Goal: Book appointment/travel/reservation

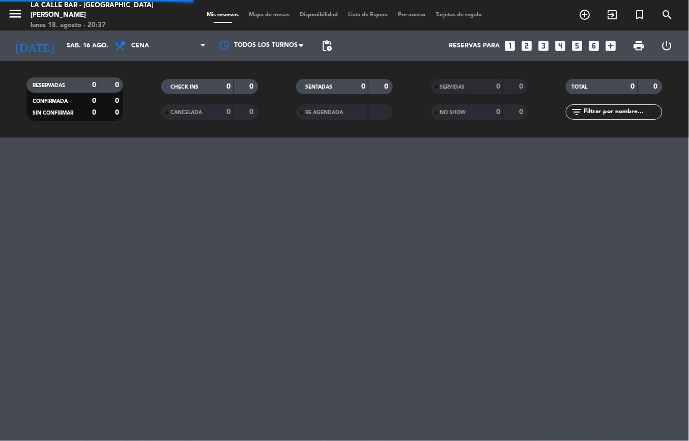
click at [72, 42] on input "sáb. 16 ago." at bounding box center [105, 45] width 86 height 17
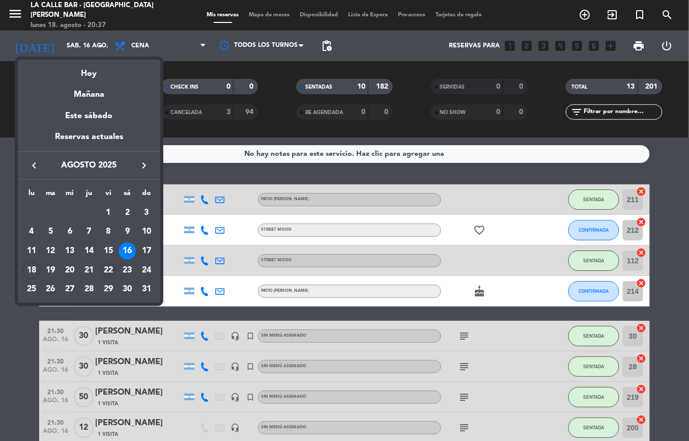
click at [110, 273] on div "22" at bounding box center [108, 270] width 17 height 17
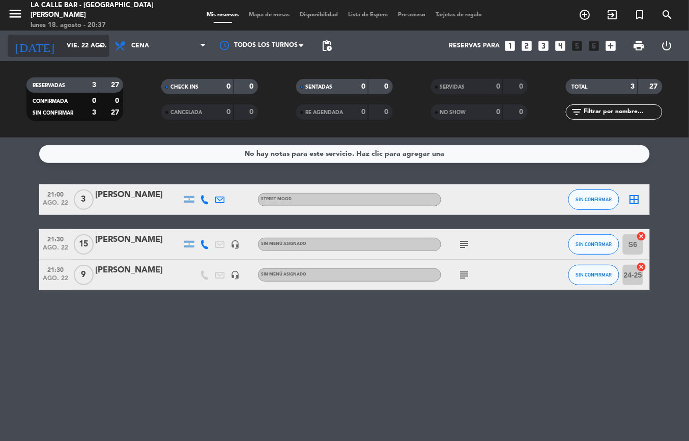
click at [82, 47] on input "vie. 22 ago." at bounding box center [105, 45] width 86 height 17
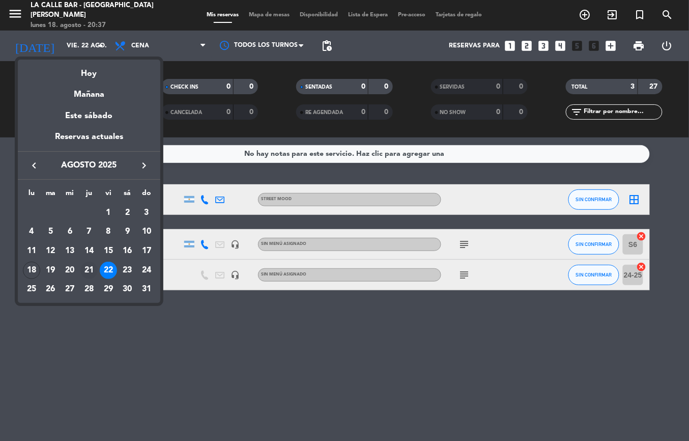
click at [86, 273] on div "21" at bounding box center [88, 270] width 17 height 17
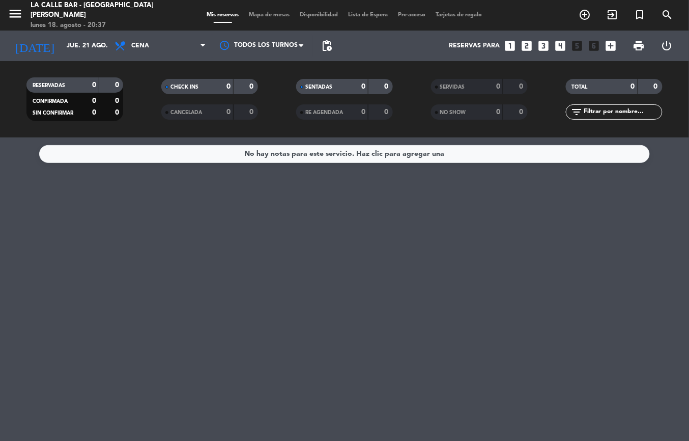
click at [80, 58] on div "[DATE] [DATE] arrow_drop_down" at bounding box center [59, 46] width 102 height 31
click at [80, 56] on div "[DATE] [DATE] arrow_drop_down" at bounding box center [59, 46] width 102 height 22
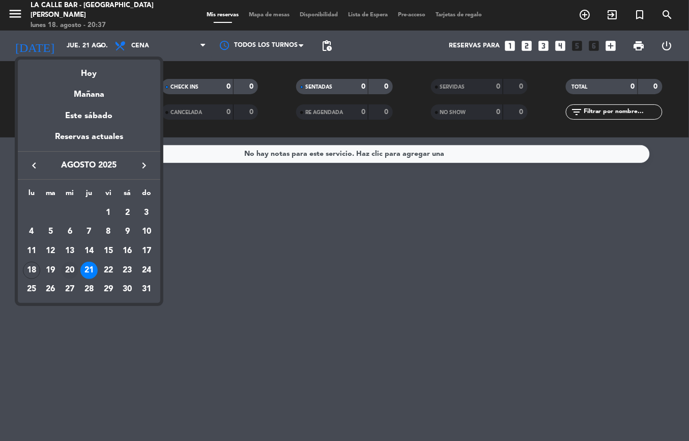
click at [68, 265] on div "20" at bounding box center [69, 270] width 17 height 17
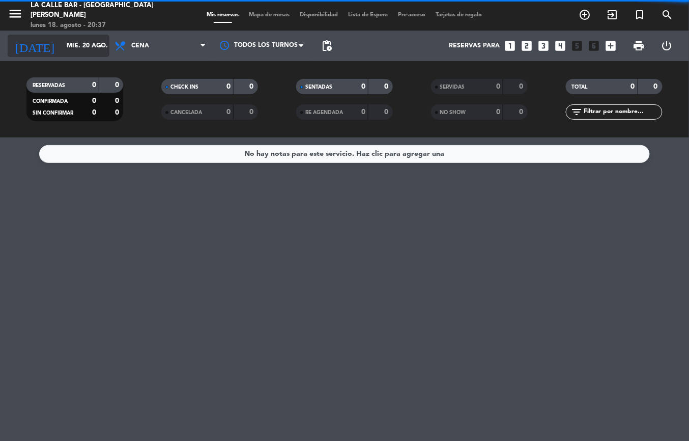
click at [76, 45] on input "mié. 20 ago." at bounding box center [105, 45] width 86 height 17
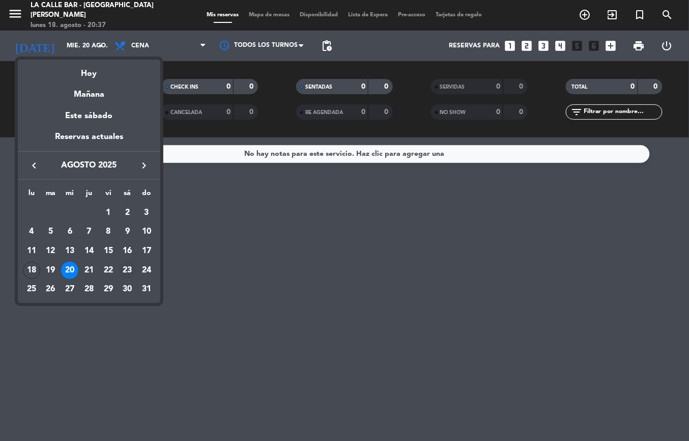
click at [123, 273] on div "23" at bounding box center [127, 270] width 17 height 17
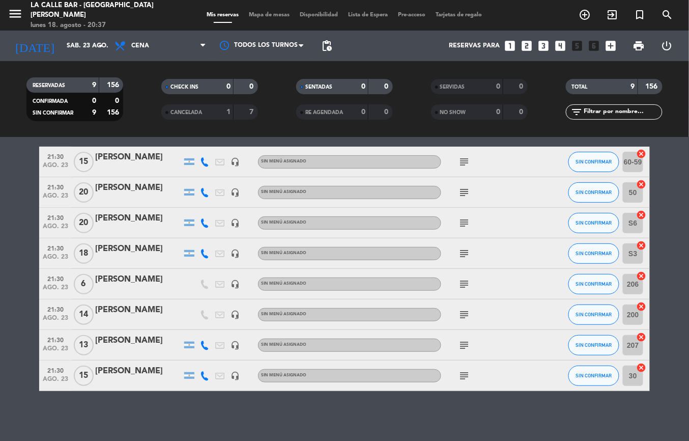
scroll to position [15, 0]
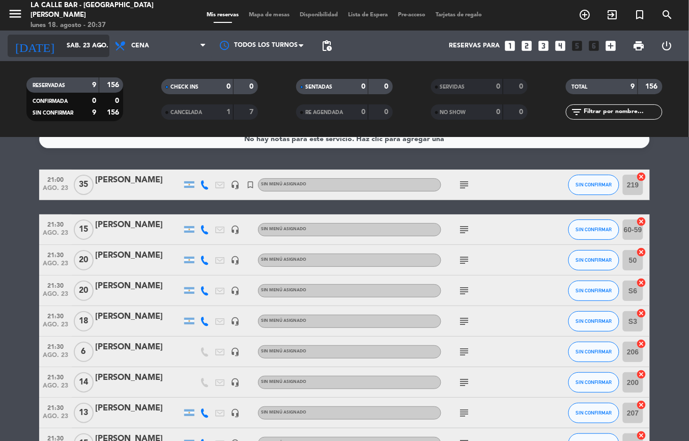
click at [90, 35] on div "[DATE] [DATE] arrow_drop_down" at bounding box center [59, 46] width 102 height 22
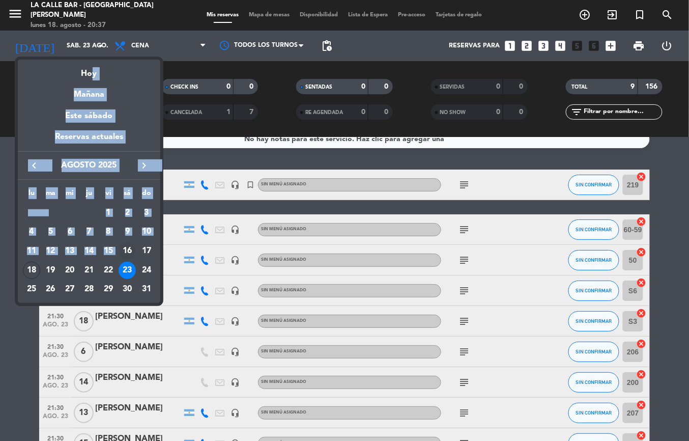
drag, startPoint x: 88, startPoint y: 71, endPoint x: 119, endPoint y: 260, distance: 190.9
click at [119, 259] on mat-calendar "semana que viene esta semana semana previa misma semana del año anterior [DATE]…" at bounding box center [89, 181] width 143 height 243
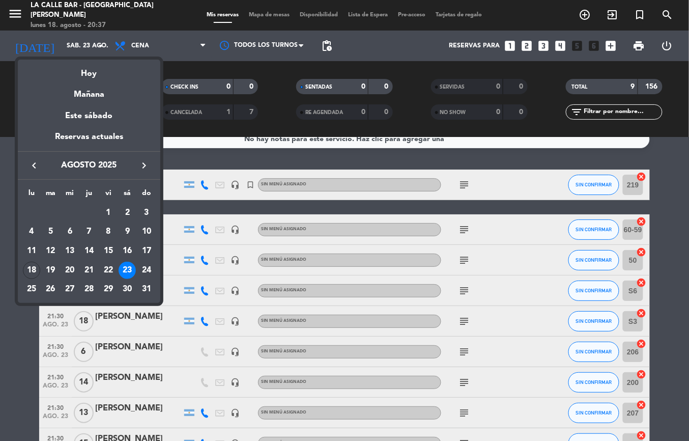
click at [110, 267] on div "22" at bounding box center [108, 270] width 17 height 17
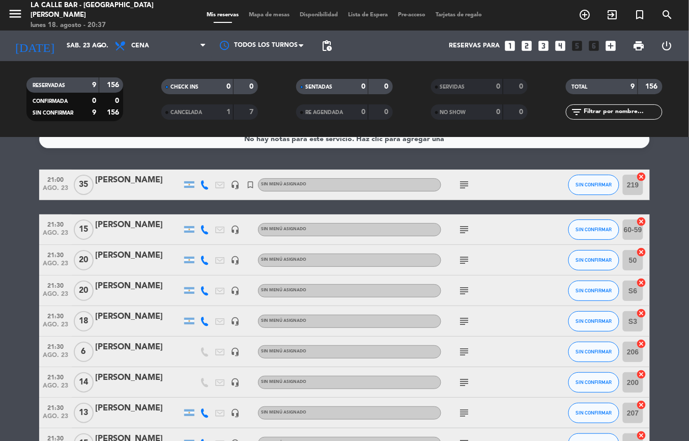
type input "vie. 22 ago."
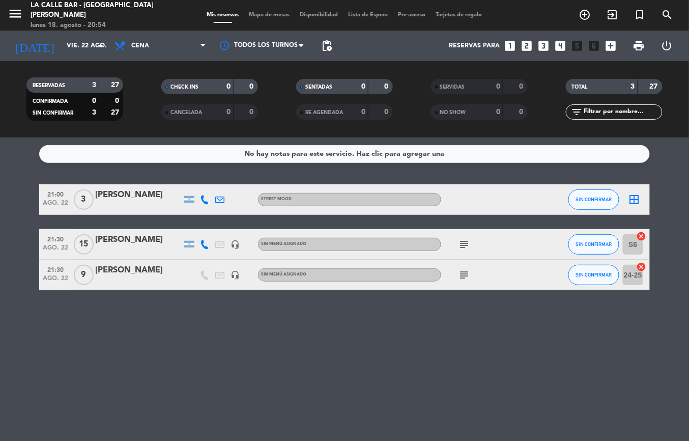
click at [279, 16] on span "Mapa de mesas" at bounding box center [269, 15] width 51 height 6
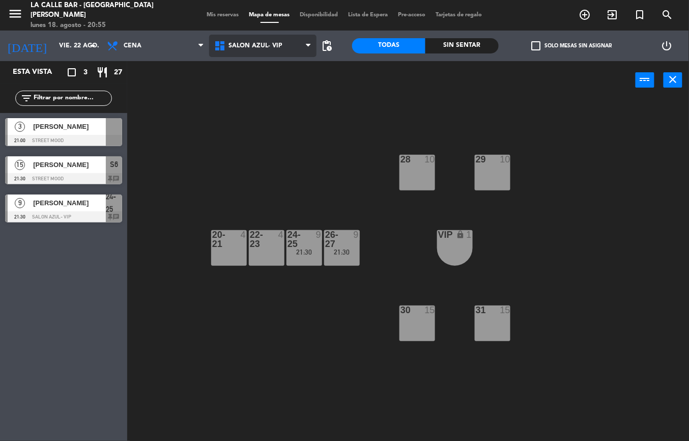
click at [277, 52] on span "SALON AZUL- VIP" at bounding box center [262, 46] width 107 height 22
click at [213, 19] on div "menu [GEOGRAPHIC_DATA] - [GEOGRAPHIC_DATA][PERSON_NAME] [DATE] 18. agosto - 20:…" at bounding box center [344, 15] width 689 height 31
click at [212, 17] on span "Mis reservas" at bounding box center [223, 15] width 42 height 6
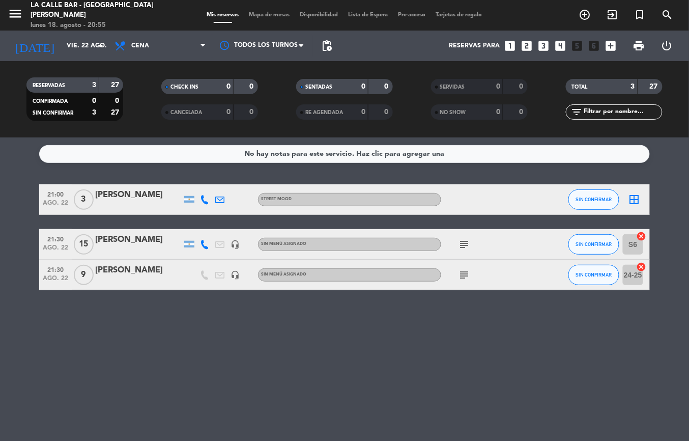
click at [473, 234] on div "subject" at bounding box center [487, 244] width 92 height 30
click at [463, 251] on div "subject" at bounding box center [487, 244] width 92 height 30
click at [462, 250] on div "subject" at bounding box center [487, 244] width 92 height 30
click at [461, 247] on icon "subject" at bounding box center [464, 244] width 12 height 12
click at [451, 320] on div "No hay notas para este servicio. Haz clic para agregar una 21:00 [DATE] [DATE][…" at bounding box center [344, 288] width 689 height 303
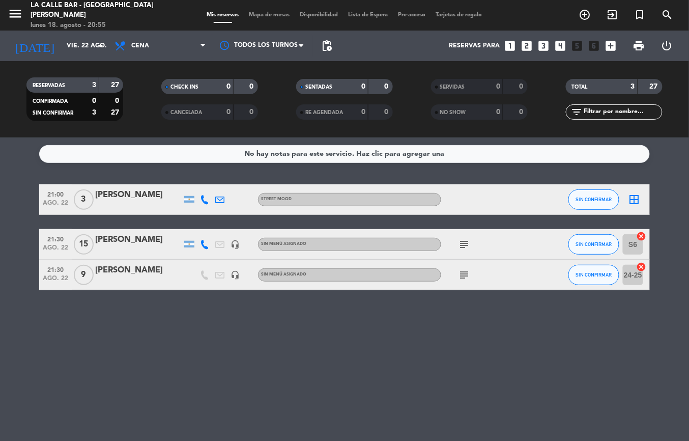
click at [467, 278] on icon "subject" at bounding box center [464, 275] width 12 height 12
click at [560, 343] on div "No hay notas para este servicio. Haz clic para agregar una 21:00 [DATE] [DATE][…" at bounding box center [344, 288] width 689 height 303
click at [71, 51] on input "vie. 22 ago." at bounding box center [105, 45] width 86 height 17
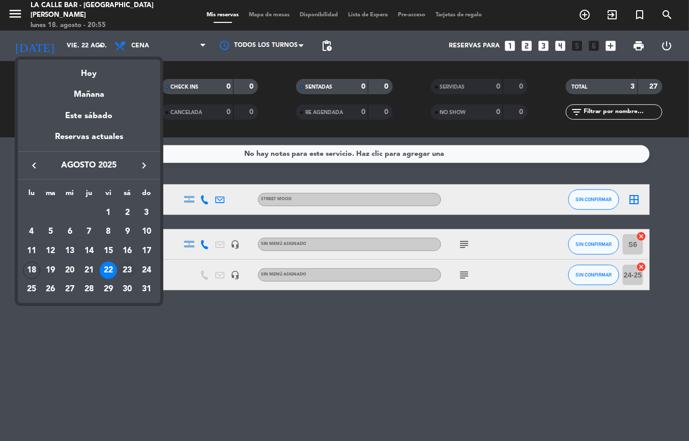
click at [125, 273] on div "23" at bounding box center [127, 270] width 17 height 17
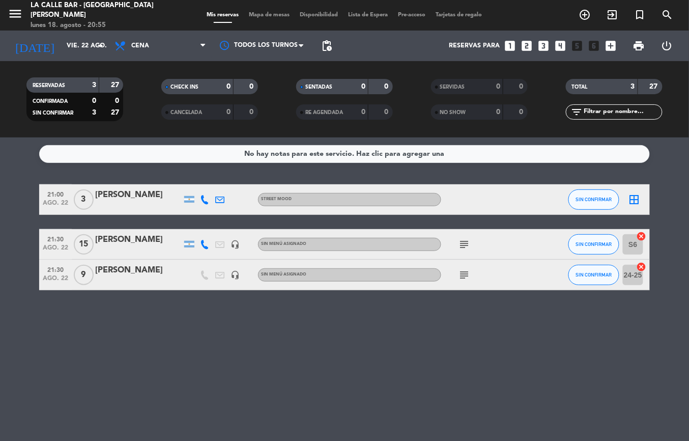
type input "sáb. 23 ago."
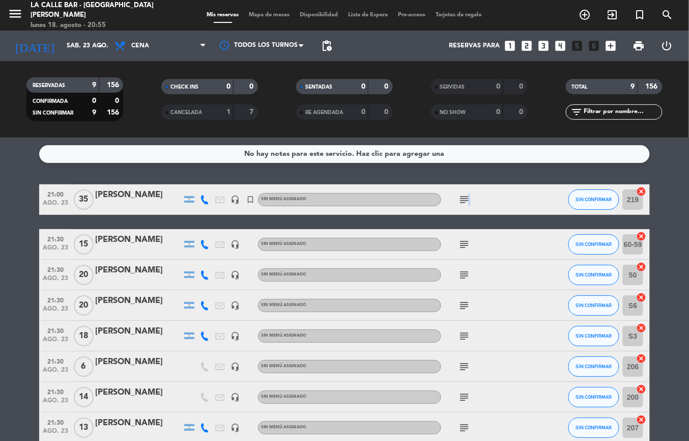
click at [467, 198] on icon "subject" at bounding box center [464, 199] width 12 height 12
click at [11, 218] on bookings-row "21:00 [DATE] [PERSON_NAME] headset_mic turned_in_not Sin menú asignado subject …" at bounding box center [344, 328] width 689 height 289
click at [457, 369] on span "subject" at bounding box center [464, 366] width 15 height 12
click at [465, 369] on icon "subject" at bounding box center [464, 366] width 12 height 12
click at [0, 338] on html "close × La Calle Bar - Villa [PERSON_NAME] × chrome_reader_mode Listado de Rese…" at bounding box center [344, 220] width 689 height 441
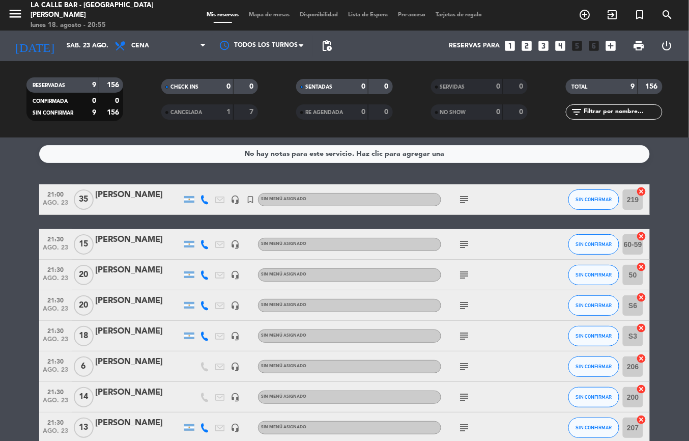
click at [258, 18] on div "Mis reservas Mapa de mesas Disponibilidad Lista de Espera Pre-acceso Tarjetas d…" at bounding box center [345, 15] width 286 height 9
click at [261, 17] on span "Mapa de mesas" at bounding box center [269, 15] width 51 height 6
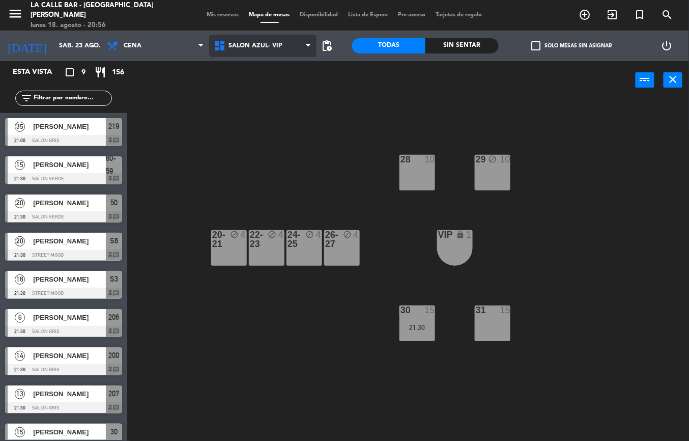
click at [245, 47] on span "SALON AZUL- VIP" at bounding box center [256, 45] width 54 height 7
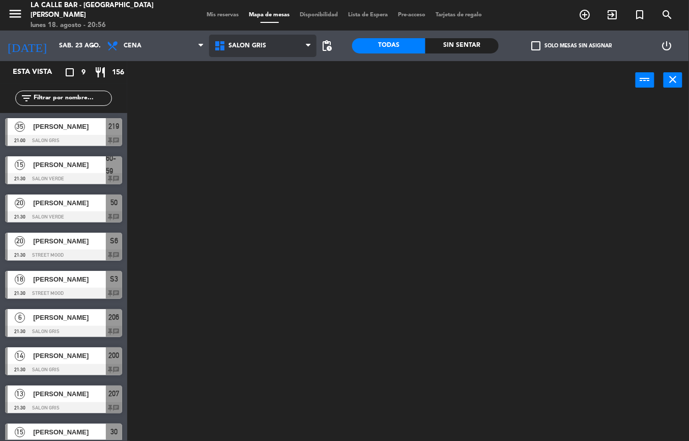
click at [260, 87] on ng-component "menu [GEOGRAPHIC_DATA] - [GEOGRAPHIC_DATA][PERSON_NAME] [DATE] 18. agosto - 20:…" at bounding box center [344, 220] width 689 height 441
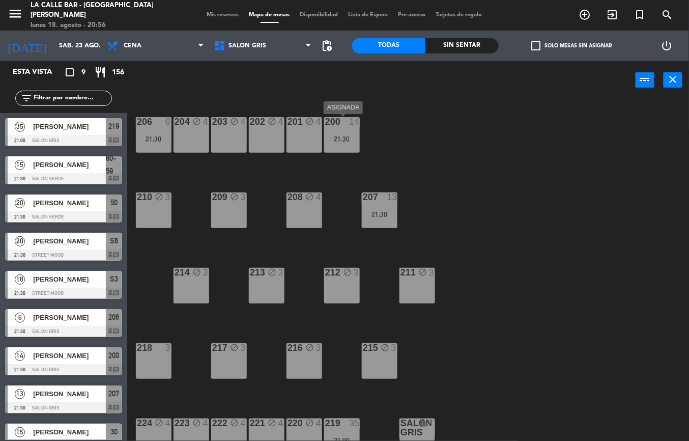
click at [338, 144] on div "200 14 21:30" at bounding box center [342, 135] width 36 height 36
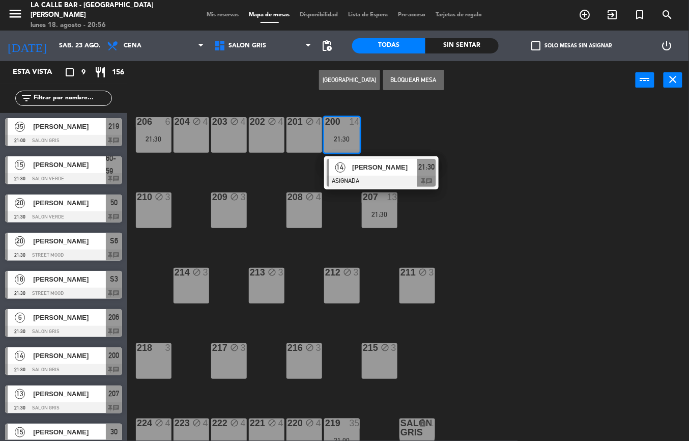
click at [503, 125] on div "206 6 21:30 204 block 4 203 block 4 202 block 4 201 block 4 200 14 21:30 14 [PE…" at bounding box center [411, 270] width 555 height 342
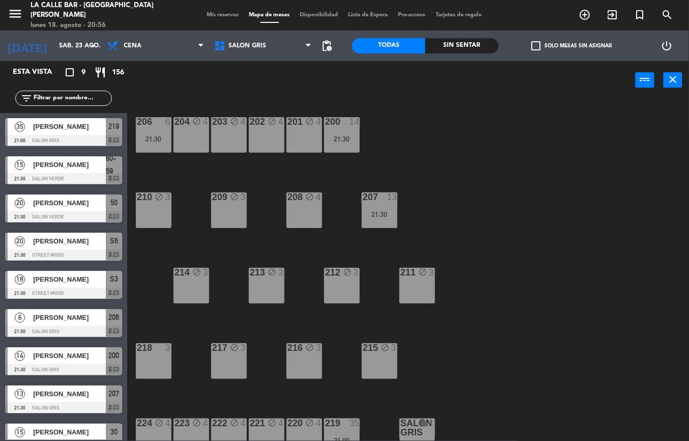
scroll to position [13, 0]
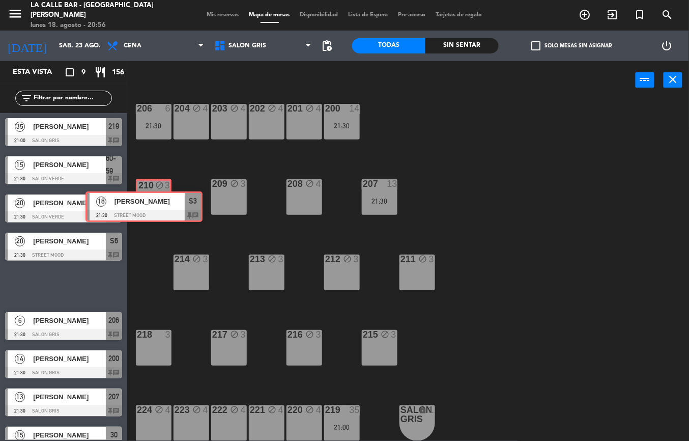
drag, startPoint x: 87, startPoint y: 282, endPoint x: 166, endPoint y: 203, distance: 112.3
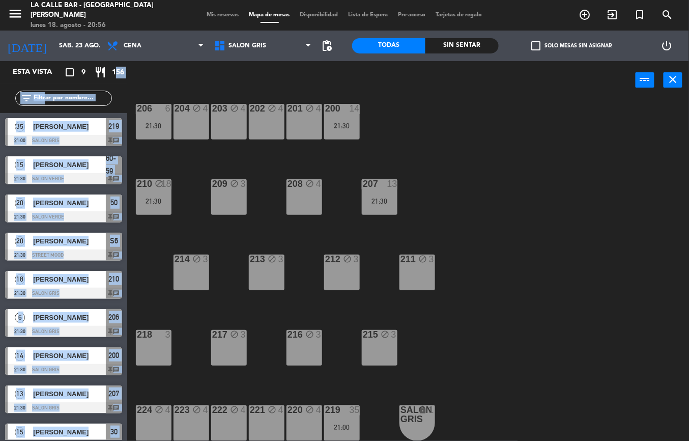
drag, startPoint x: 115, startPoint y: 70, endPoint x: 199, endPoint y: 89, distance: 85.5
click at [134, 74] on div "Esta vista crop_square 9 restaurant 156 filter_list 35 [PERSON_NAME] 21:00 SALO…" at bounding box center [344, 251] width 689 height 380
click at [261, 74] on div "power_input close" at bounding box center [381, 80] width 509 height 39
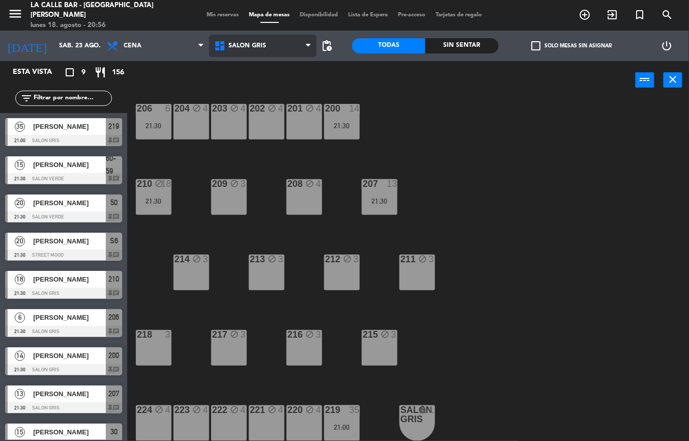
click at [267, 48] on span "SALON GRIS" at bounding box center [262, 46] width 107 height 22
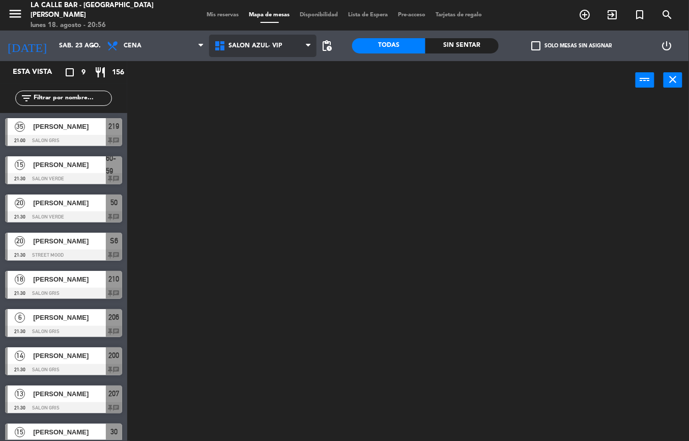
click at [286, 72] on ng-component "menu [GEOGRAPHIC_DATA] - [GEOGRAPHIC_DATA][PERSON_NAME] [DATE] 18. agosto - 20:…" at bounding box center [344, 220] width 689 height 441
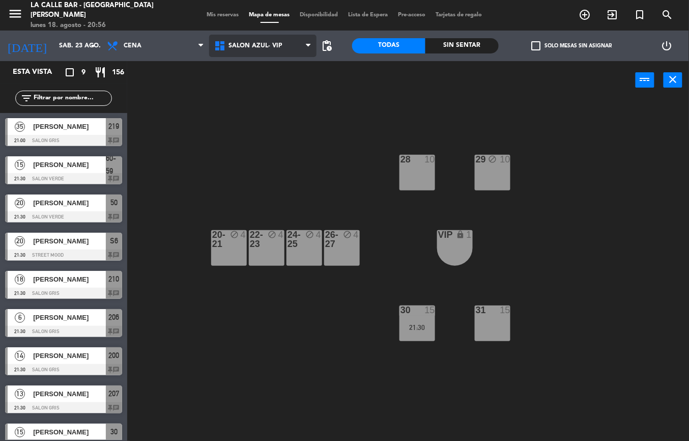
click at [254, 49] on span "SALON AZUL- VIP" at bounding box center [256, 45] width 54 height 7
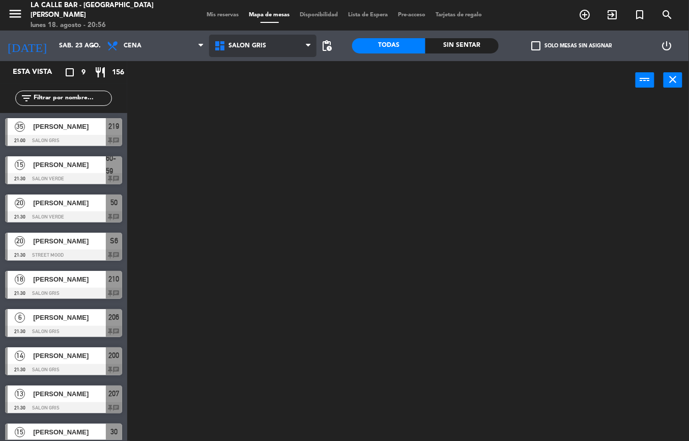
click at [282, 94] on ng-component "menu [GEOGRAPHIC_DATA] - [GEOGRAPHIC_DATA][PERSON_NAME] [DATE] 18. agosto - 20:…" at bounding box center [344, 220] width 689 height 441
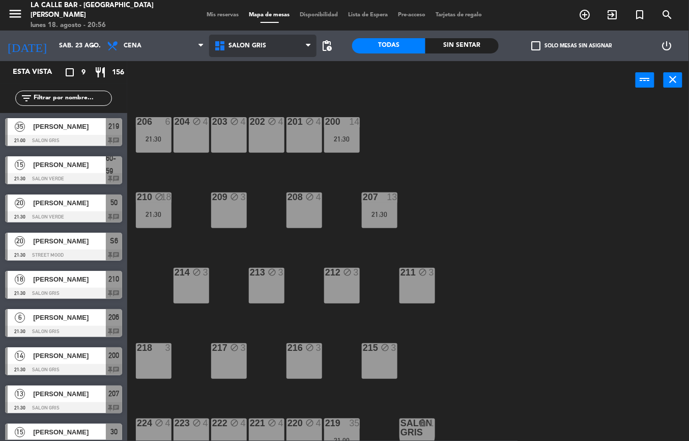
click at [275, 51] on span "SALON GRIS" at bounding box center [262, 46] width 107 height 22
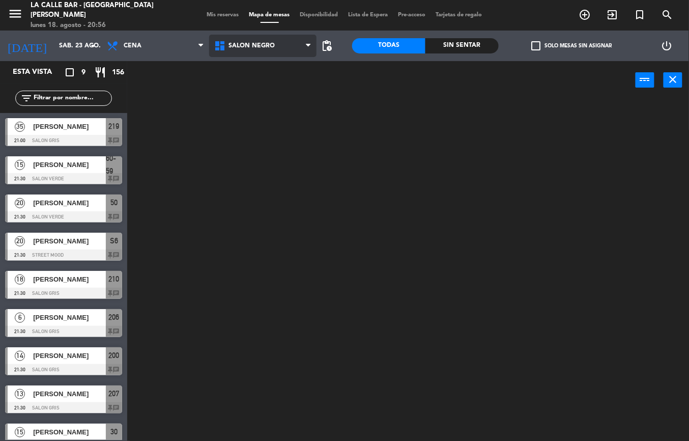
click at [276, 106] on ng-component "menu [GEOGRAPHIC_DATA] - [GEOGRAPHIC_DATA][PERSON_NAME] [DATE] 18. agosto - 20:…" at bounding box center [344, 220] width 689 height 441
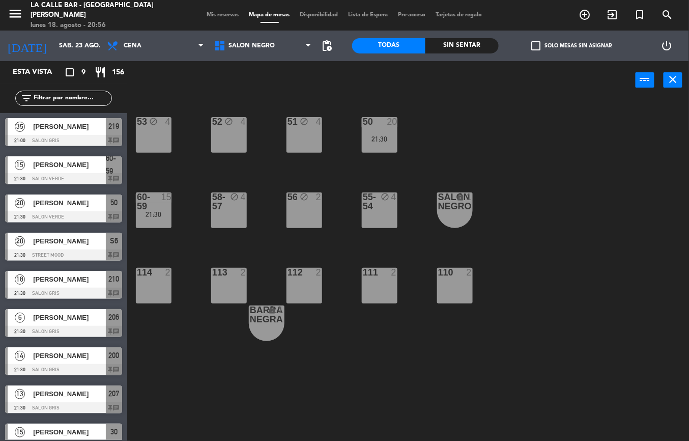
scroll to position [16, 0]
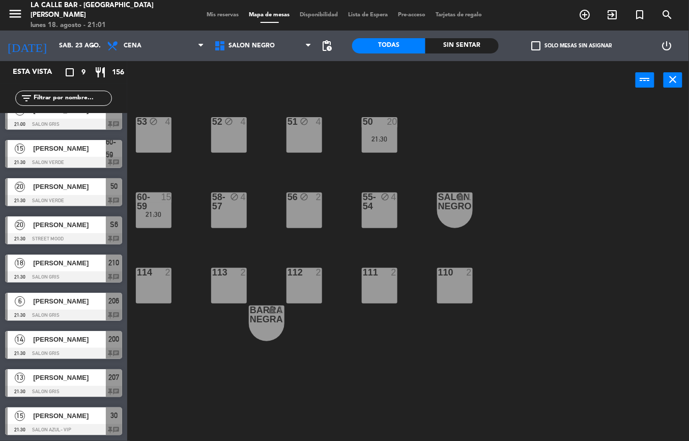
click at [254, 33] on div "SALON AZUL- VIP SALON GRIS SALON NEGRO SALON VERDE SALON NEGRO SALON AZUL- VIP …" at bounding box center [262, 46] width 107 height 31
click at [246, 51] on span "SALON NEGRO" at bounding box center [262, 46] width 107 height 22
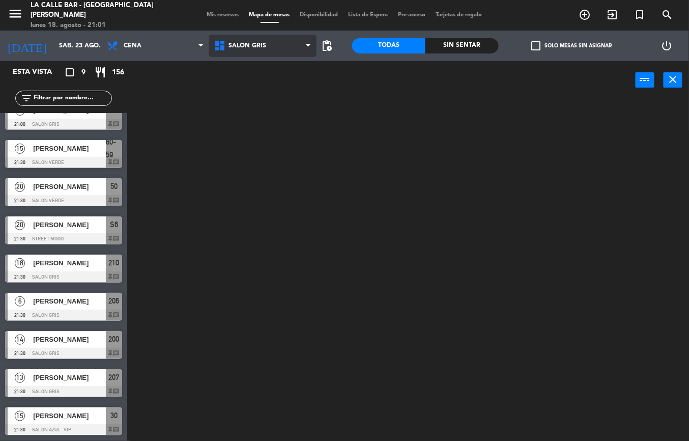
click at [269, 87] on ng-component "menu [GEOGRAPHIC_DATA] - [GEOGRAPHIC_DATA][PERSON_NAME] [DATE] 18. agosto - 21:…" at bounding box center [344, 220] width 689 height 441
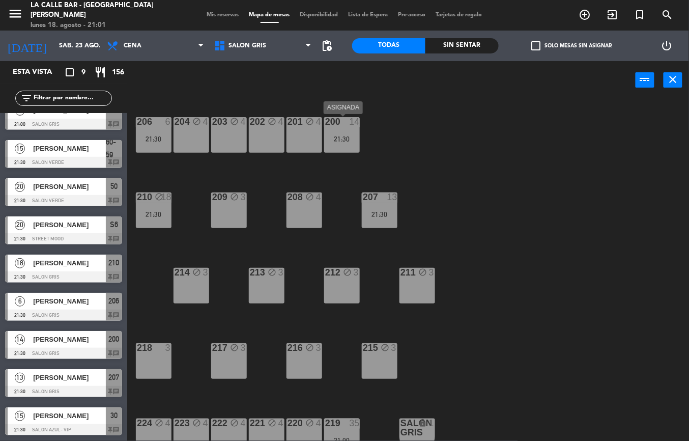
click at [339, 125] on div at bounding box center [341, 121] width 17 height 9
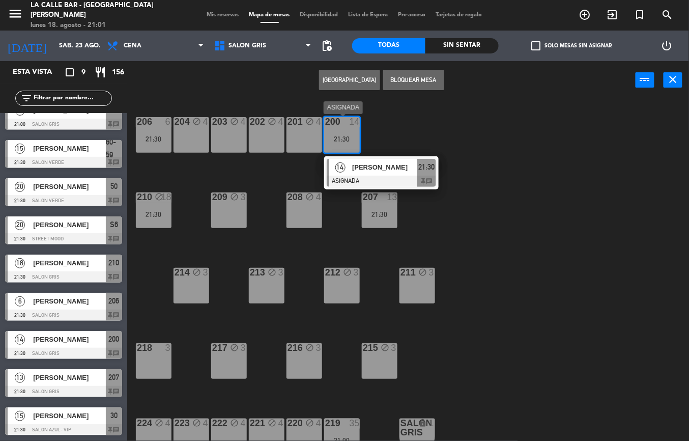
click at [408, 161] on div "[PERSON_NAME]" at bounding box center [384, 167] width 66 height 17
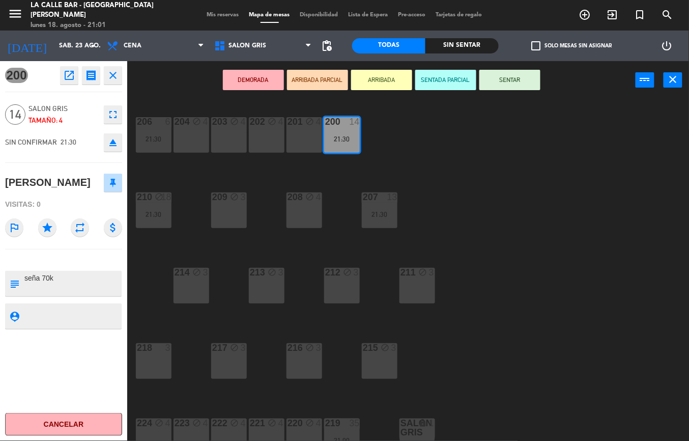
click at [113, 144] on icon "eject" at bounding box center [113, 142] width 12 height 12
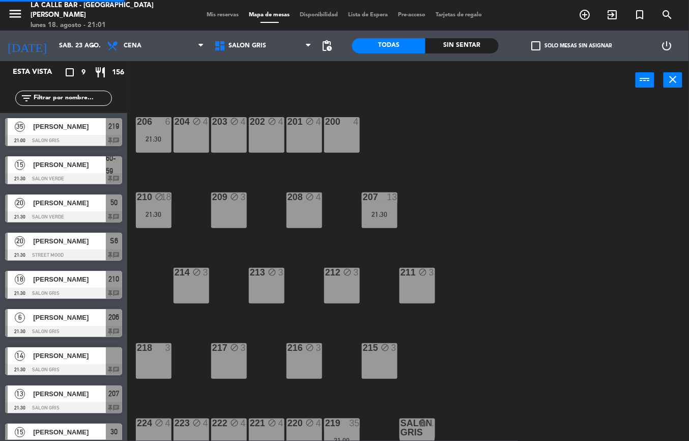
scroll to position [10, 0]
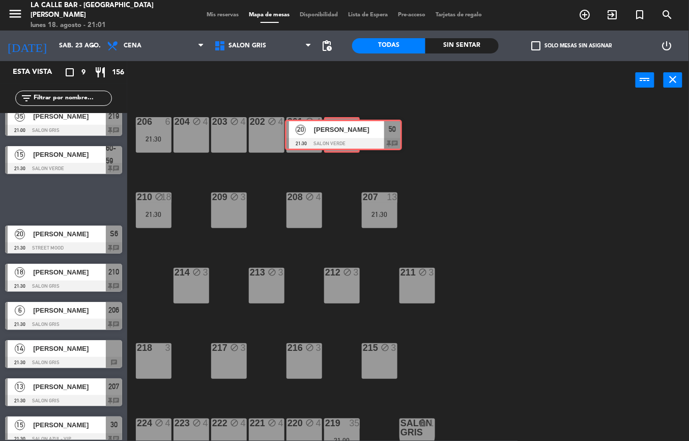
drag, startPoint x: 76, startPoint y: 195, endPoint x: 356, endPoint y: 131, distance: 287.3
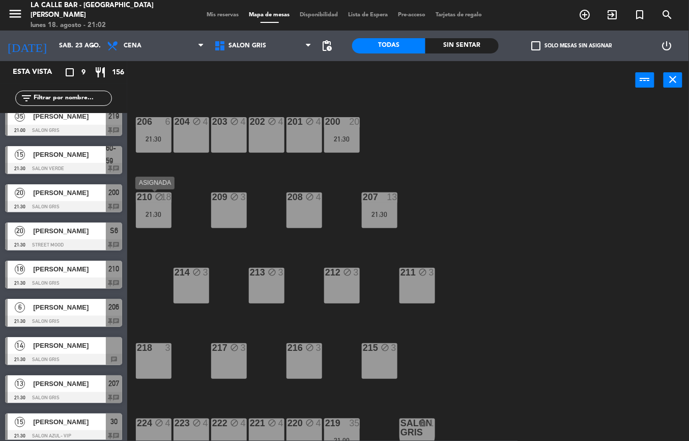
drag, startPoint x: 161, startPoint y: 204, endPoint x: 155, endPoint y: 210, distance: 8.3
click at [155, 211] on div "21:30" at bounding box center [154, 214] width 36 height 7
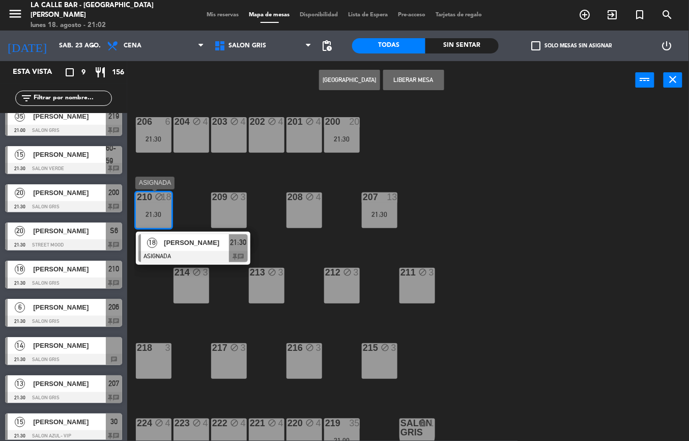
click at [226, 251] on div at bounding box center [192, 256] width 109 height 11
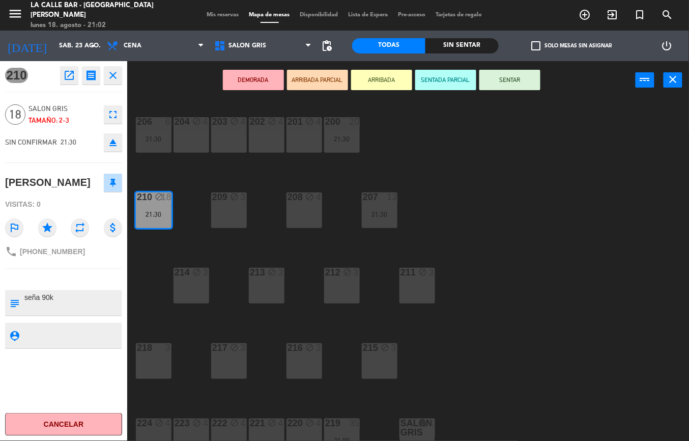
click at [114, 139] on icon "eject" at bounding box center [113, 142] width 12 height 12
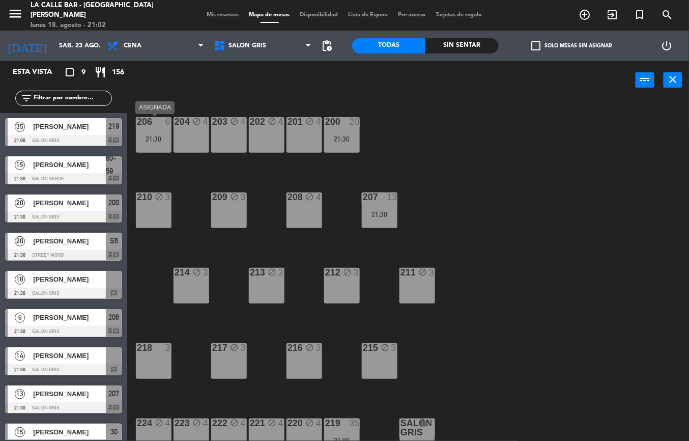
drag, startPoint x: 162, startPoint y: 131, endPoint x: 520, endPoint y: 170, distance: 359.9
click at [521, 170] on div "206 6 21:30 204 block 4 203 block 4 202 block 4 201 block 4 200 20 21:30 210 bl…" at bounding box center [411, 270] width 555 height 342
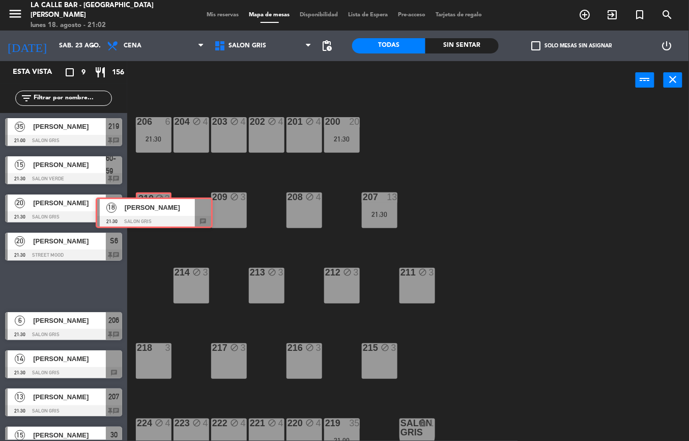
drag, startPoint x: 73, startPoint y: 284, endPoint x: 163, endPoint y: 210, distance: 115.8
click at [163, 210] on div "Esta vista crop_square 9 restaurant 156 filter_list 35 [PERSON_NAME] 21:00 SALO…" at bounding box center [344, 251] width 689 height 380
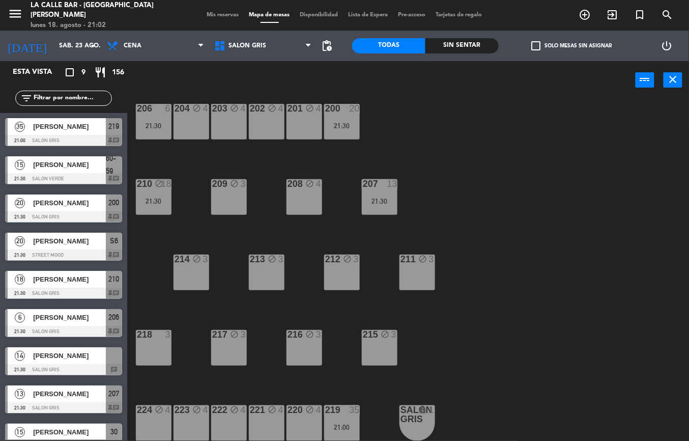
scroll to position [16, 0]
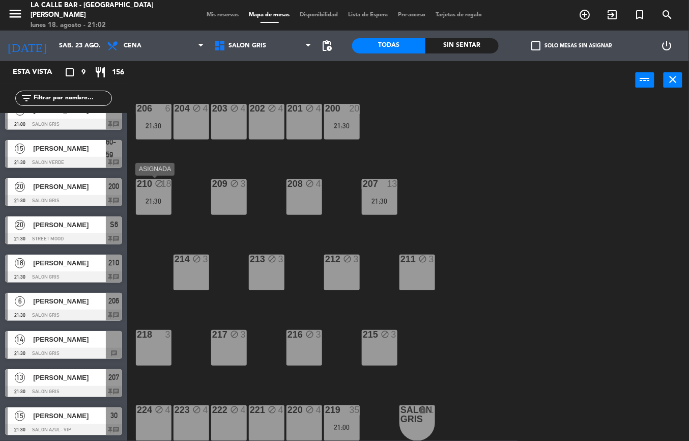
drag, startPoint x: 165, startPoint y: 202, endPoint x: 147, endPoint y: 193, distance: 20.1
click at [146, 194] on div "210 block 18 21:30" at bounding box center [154, 197] width 36 height 36
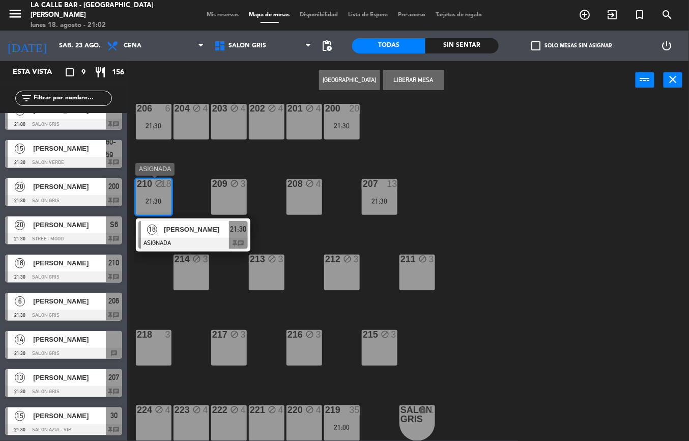
click at [193, 229] on span "[PERSON_NAME]" at bounding box center [196, 229] width 65 height 11
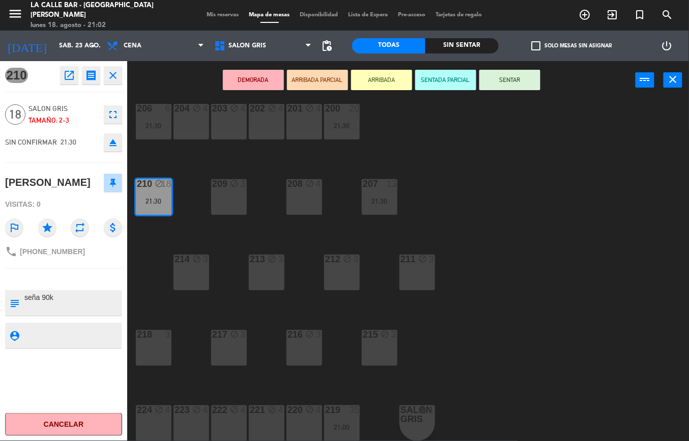
click at [114, 139] on icon "eject" at bounding box center [113, 142] width 12 height 12
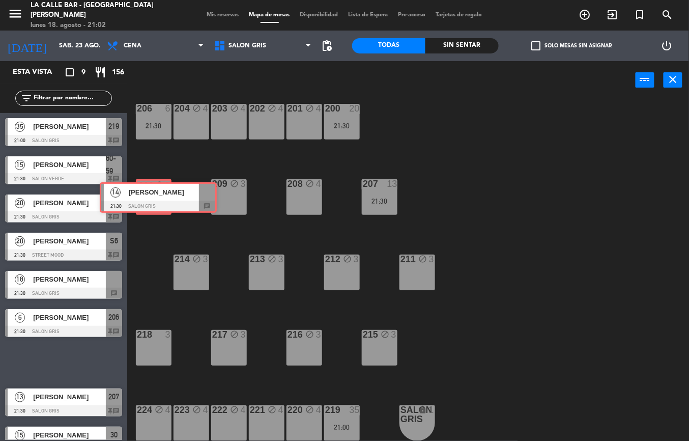
drag, startPoint x: 62, startPoint y: 359, endPoint x: 155, endPoint y: 196, distance: 187.4
click at [155, 196] on div "Esta vista crop_square 9 restaurant 156 filter_list 35 [PERSON_NAME] 21:00 SALO…" at bounding box center [344, 251] width 689 height 380
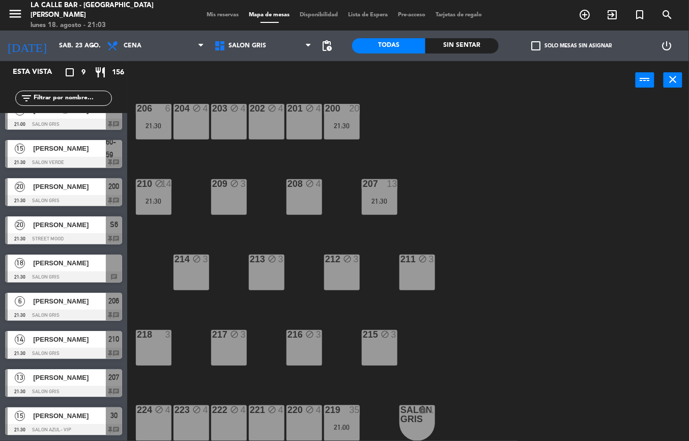
scroll to position [0, 0]
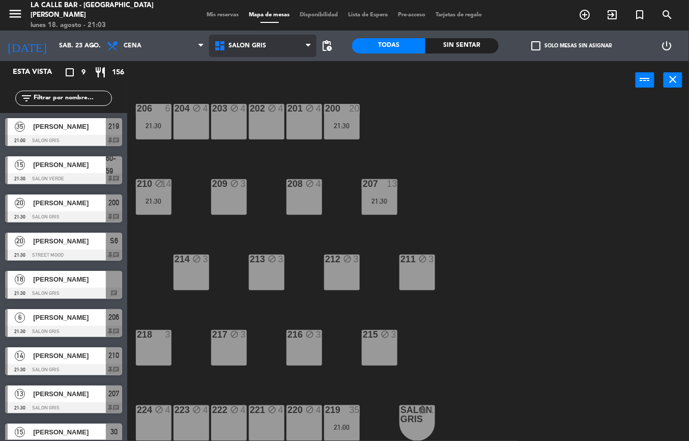
click at [249, 49] on span "SALON GRIS" at bounding box center [248, 45] width 38 height 7
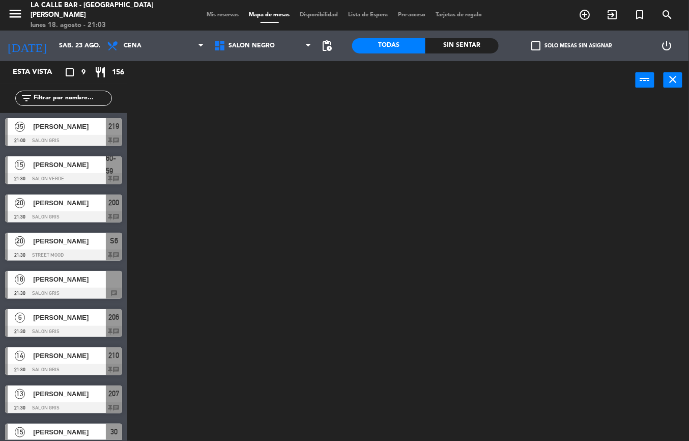
click at [271, 112] on ng-component "menu [GEOGRAPHIC_DATA] - [GEOGRAPHIC_DATA][PERSON_NAME] [DATE] 18. agosto - 21:…" at bounding box center [344, 220] width 689 height 441
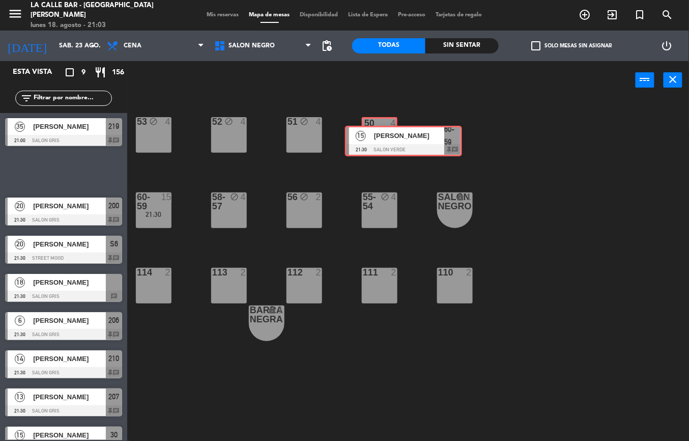
drag, startPoint x: 61, startPoint y: 170, endPoint x: 381, endPoint y: 136, distance: 321.9
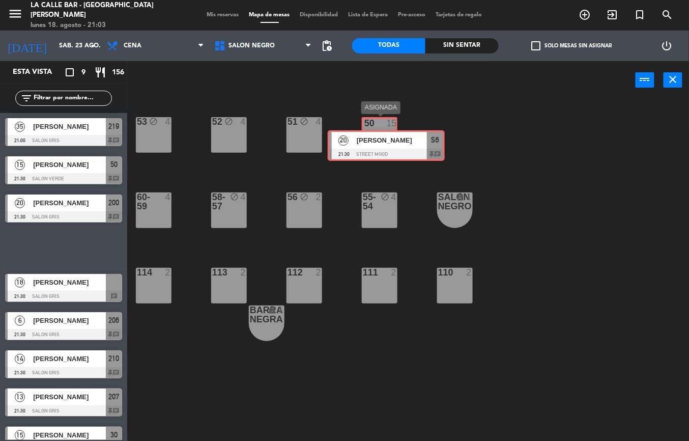
drag, startPoint x: 367, startPoint y: 130, endPoint x: 449, endPoint y: 210, distance: 114.5
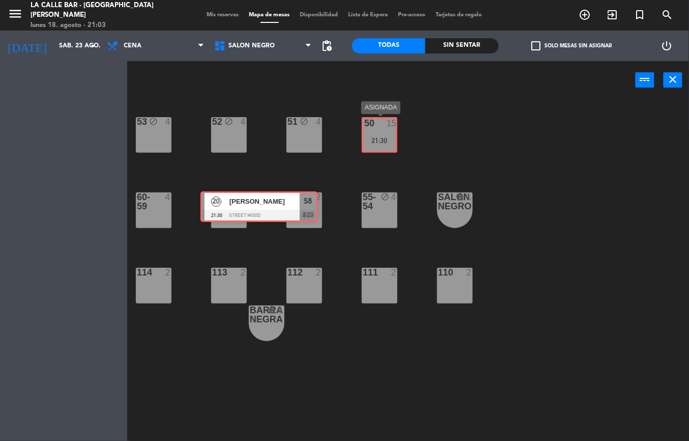
click at [377, 142] on div "Esta vista crop_square 9 restaurant 156 filter_list 35 [PERSON_NAME] 21:00 SALO…" at bounding box center [344, 251] width 689 height 380
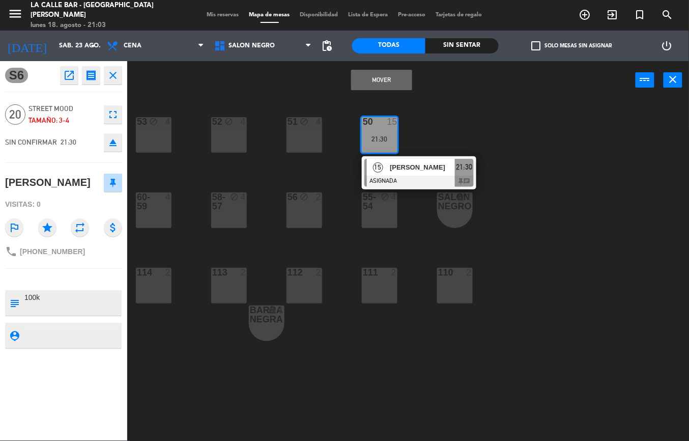
click at [412, 416] on div "53 block 4 52 block 4 51 block 4 50 15 21:30 15 [PERSON_NAME] ASIGNADA 21:30 ch…" at bounding box center [411, 270] width 555 height 342
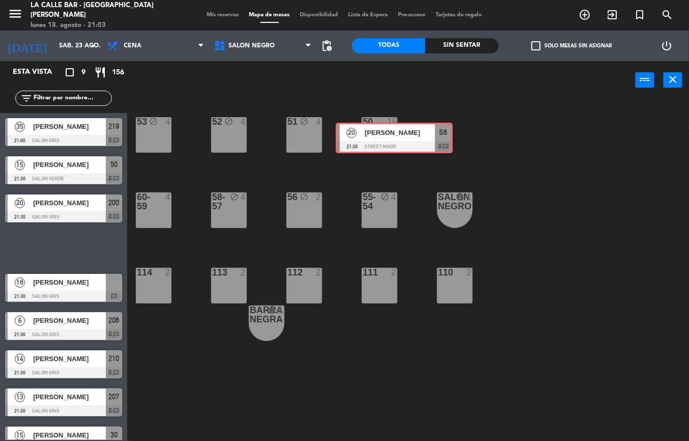
drag, startPoint x: 69, startPoint y: 246, endPoint x: 400, endPoint y: 136, distance: 348.7
click at [400, 136] on div "Esta vista crop_square 9 restaurant 156 filter_list 35 [PERSON_NAME] 21:00 SALO…" at bounding box center [344, 251] width 689 height 380
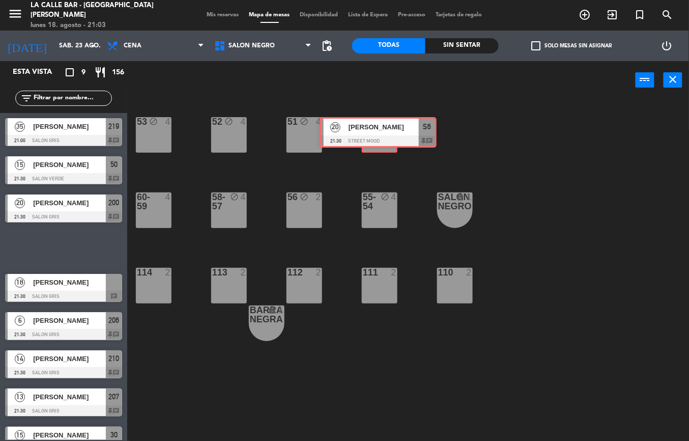
drag, startPoint x: 82, startPoint y: 239, endPoint x: 374, endPoint y: 137, distance: 308.5
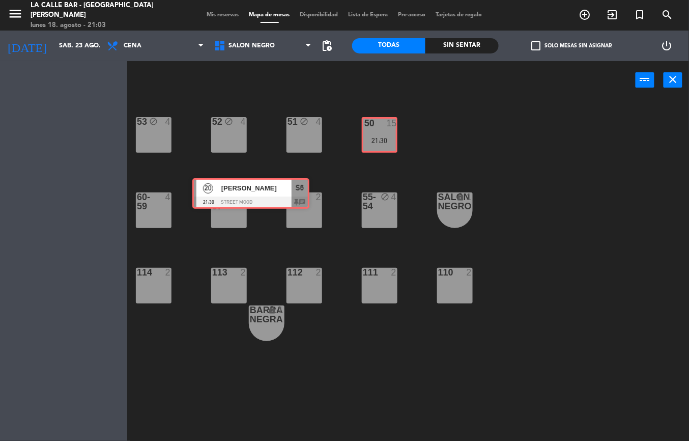
click at [374, 137] on div "Esta vista crop_square 9 restaurant 156 filter_list 35 [PERSON_NAME] 21:00 SALO…" at bounding box center [344, 251] width 689 height 380
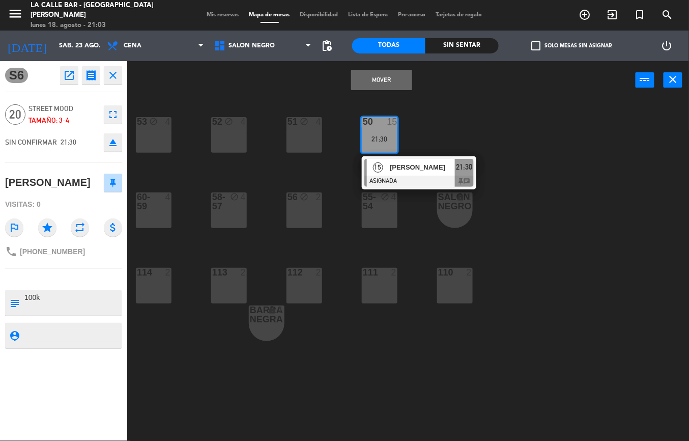
click at [119, 77] on icon "close" at bounding box center [113, 75] width 12 height 12
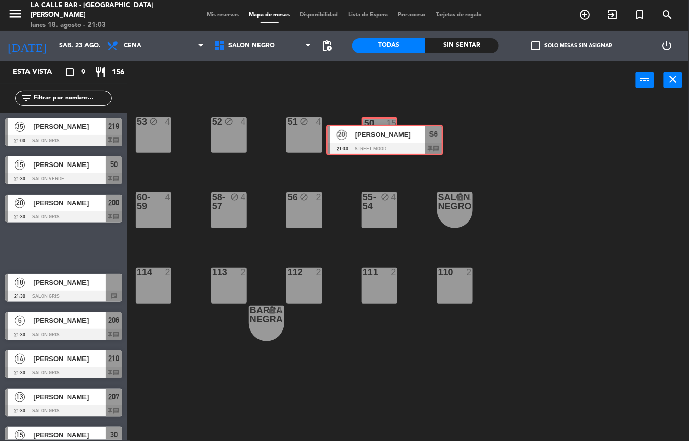
drag, startPoint x: 49, startPoint y: 242, endPoint x: 371, endPoint y: 134, distance: 338.9
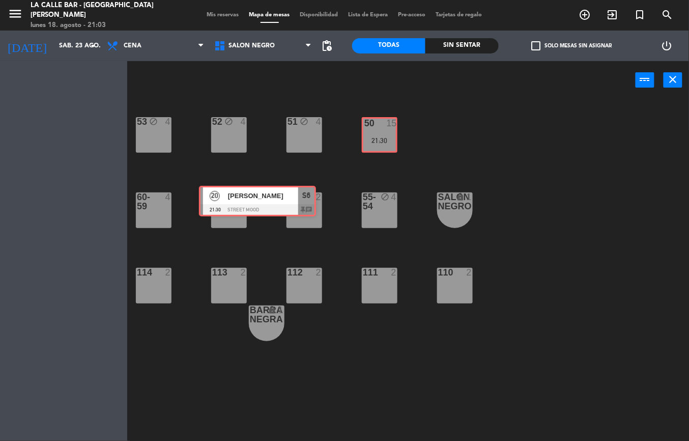
click at [371, 134] on div "Esta vista crop_square 9 restaurant 156 filter_list 35 [PERSON_NAME] 21:00 SALO…" at bounding box center [344, 251] width 689 height 380
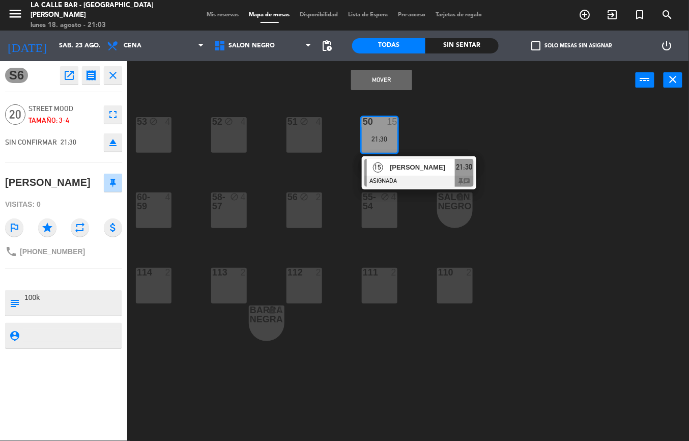
click at [457, 160] on div "21:30" at bounding box center [464, 167] width 19 height 17
type textarea "seña 75k"
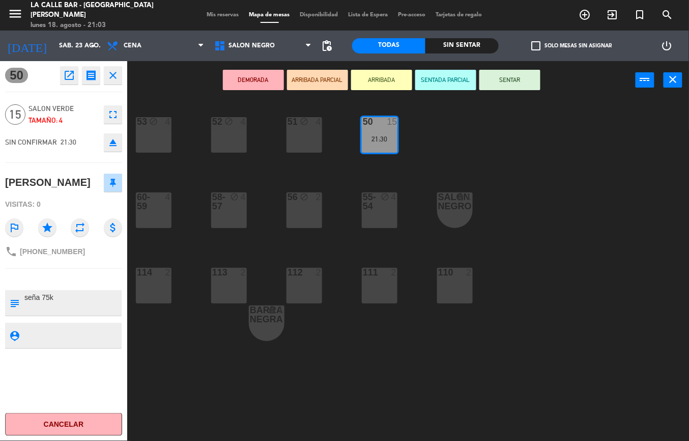
click at [108, 141] on button "eject" at bounding box center [113, 142] width 18 height 18
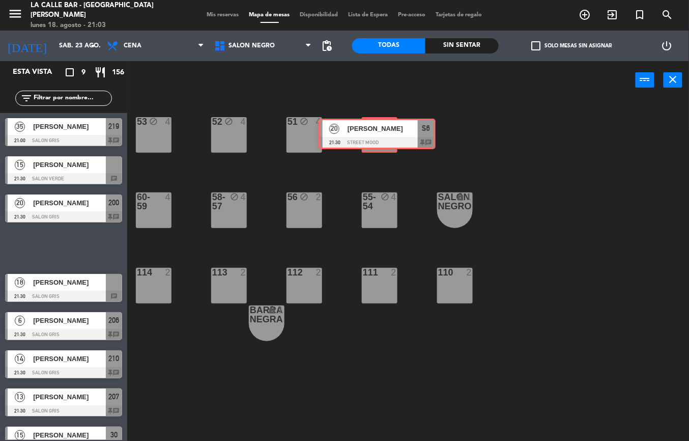
drag, startPoint x: 70, startPoint y: 243, endPoint x: 390, endPoint y: 130, distance: 339.4
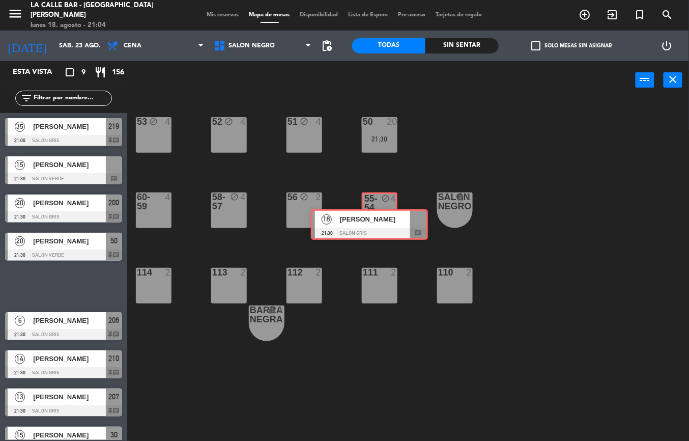
drag, startPoint x: 76, startPoint y: 282, endPoint x: 382, endPoint y: 220, distance: 312.1
click at [382, 220] on div "Esta vista crop_square 9 restaurant 156 filter_list 35 [PERSON_NAME] 21:00 SALO…" at bounding box center [344, 251] width 689 height 380
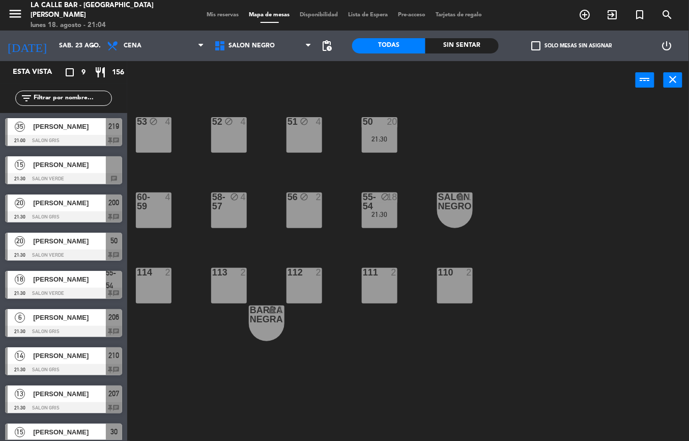
scroll to position [16, 0]
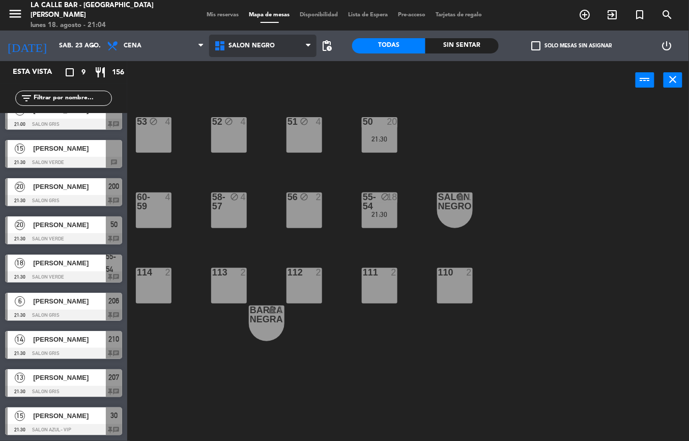
click at [263, 50] on span "SALON NEGRO" at bounding box center [262, 46] width 107 height 22
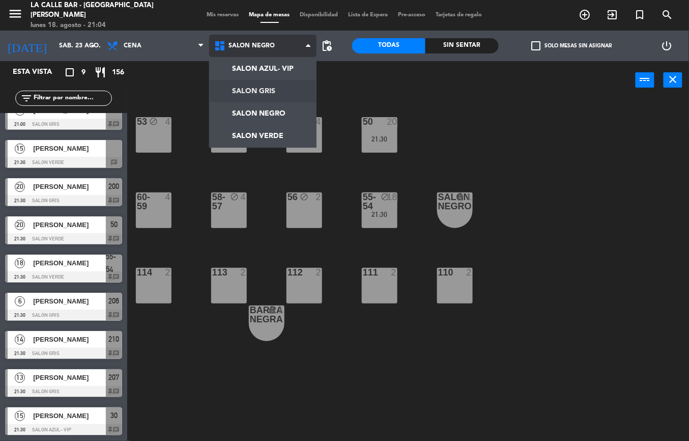
click at [273, 94] on ng-component "menu [GEOGRAPHIC_DATA] - [GEOGRAPHIC_DATA][PERSON_NAME] [DATE] 18. agosto - 21:…" at bounding box center [344, 220] width 689 height 441
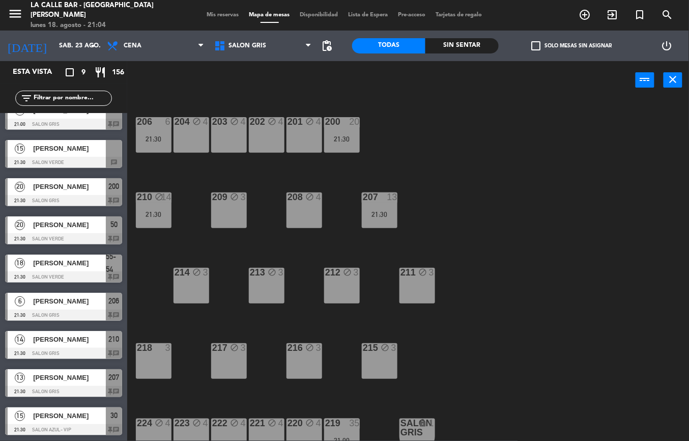
scroll to position [13, 0]
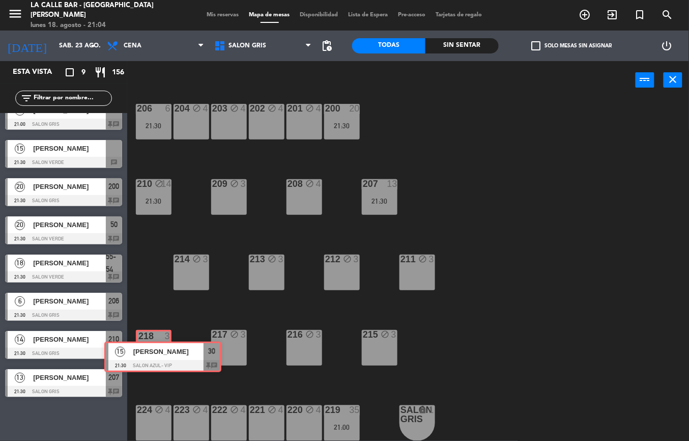
drag, startPoint x: 92, startPoint y: 408, endPoint x: 155, endPoint y: 355, distance: 82.8
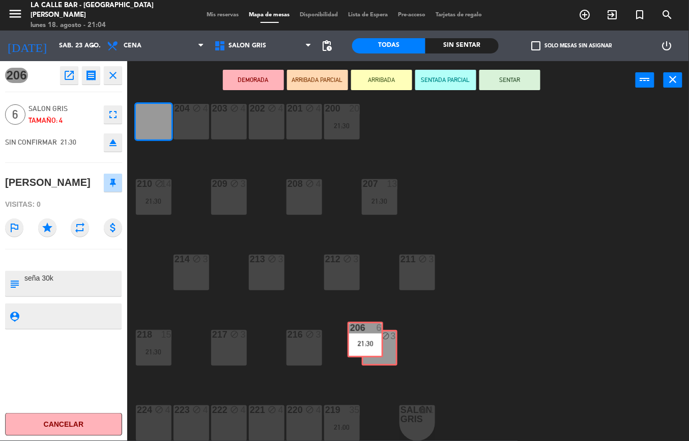
drag, startPoint x: 159, startPoint y: 125, endPoint x: 379, endPoint y: 351, distance: 315.0
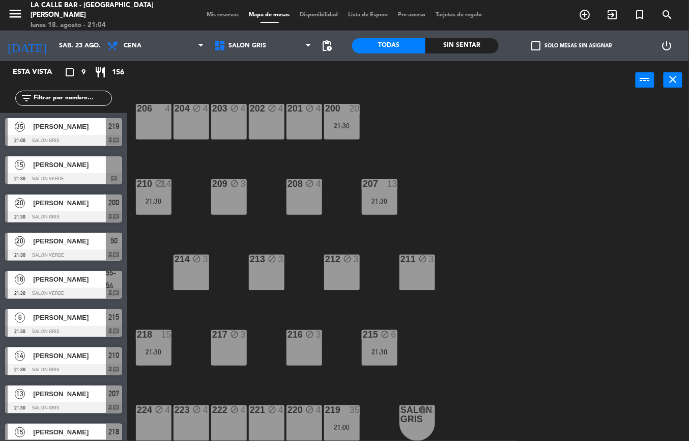
click at [587, 112] on div "206 4 204 block 4 203 block 4 202 block 4 201 block 4 200 20 21:30 210 block 14…" at bounding box center [411, 270] width 555 height 342
click at [383, 344] on div "215 block 6 21:30" at bounding box center [380, 348] width 36 height 36
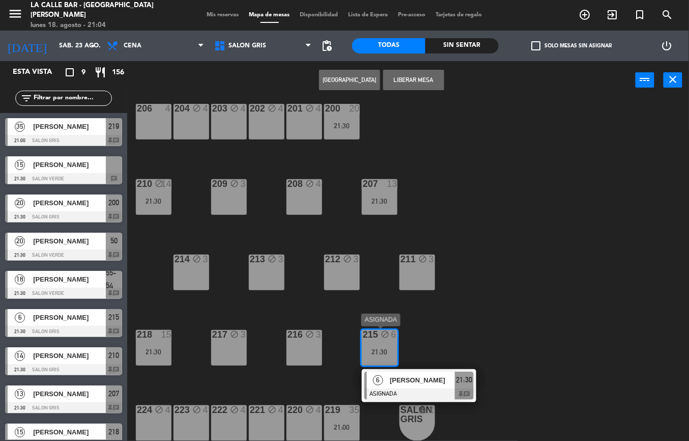
click at [416, 381] on span "[PERSON_NAME]" at bounding box center [422, 380] width 65 height 11
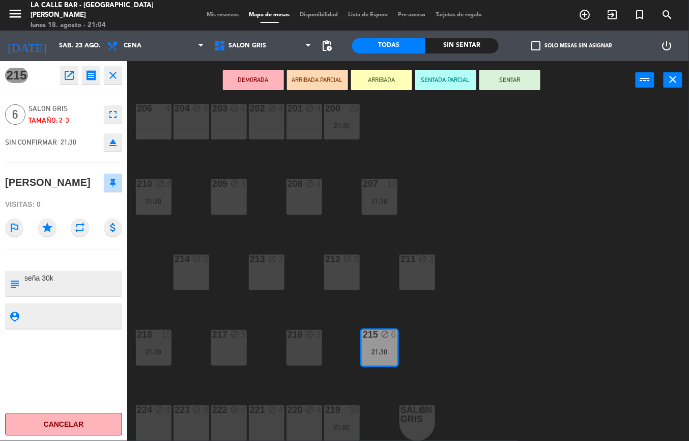
click at [109, 138] on icon "eject" at bounding box center [113, 142] width 12 height 12
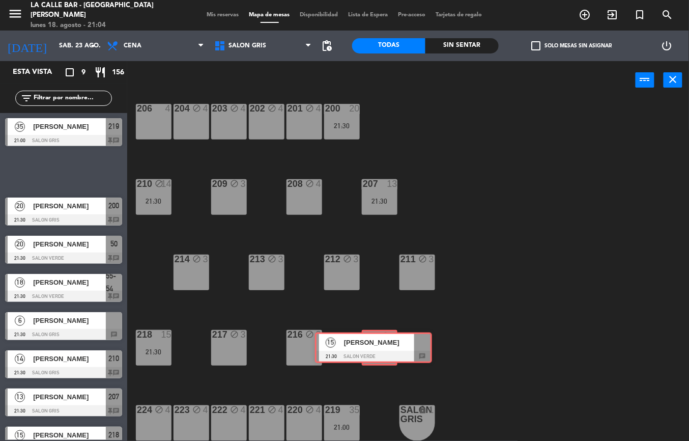
drag, startPoint x: 65, startPoint y: 174, endPoint x: 375, endPoint y: 350, distance: 356.5
click at [375, 350] on div "Esta vista crop_square 9 restaurant 156 filter_list 35 [PERSON_NAME] 21:00 SALO…" at bounding box center [344, 251] width 689 height 380
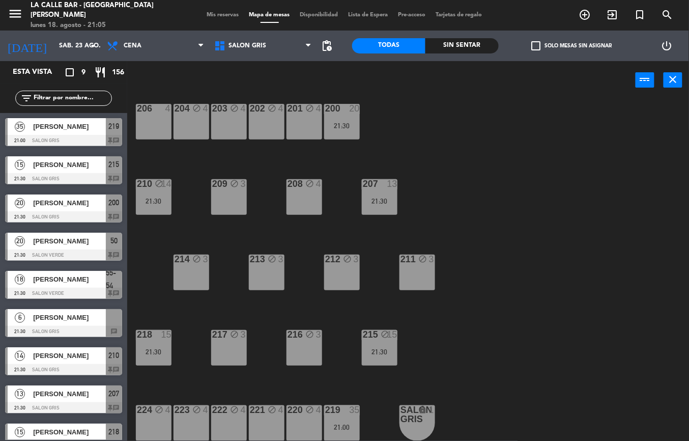
click at [266, 60] on div "SALON AZUL- VIP SALON GRIS SALON NEGRO SALON VERDE SALON GRIS SALON AZUL- VIP S…" at bounding box center [262, 46] width 107 height 31
click at [247, 55] on span "SALON GRIS" at bounding box center [262, 46] width 107 height 22
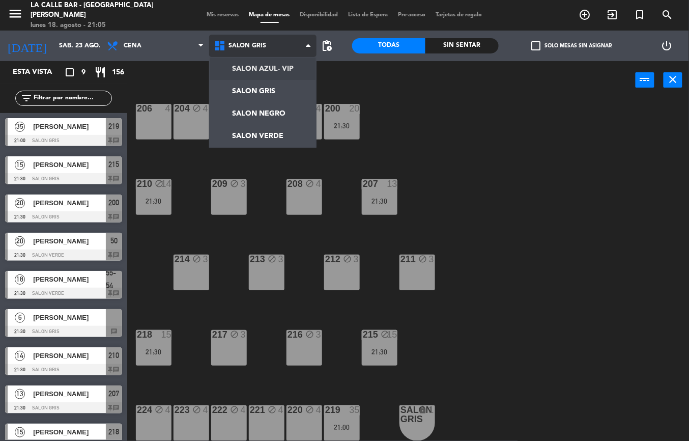
scroll to position [0, 0]
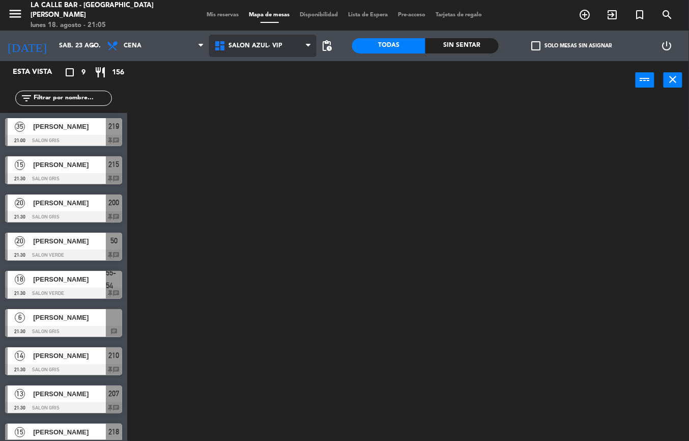
click at [269, 75] on ng-component "menu [GEOGRAPHIC_DATA] - [GEOGRAPHIC_DATA][PERSON_NAME] [DATE] 18. agosto - 21:…" at bounding box center [344, 220] width 689 height 441
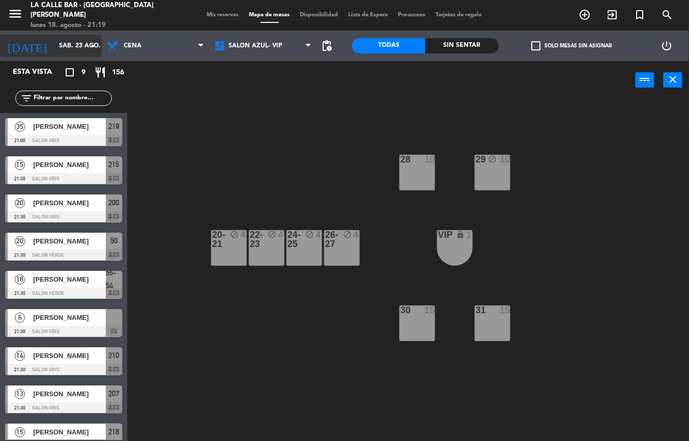
click at [54, 43] on input "sáb. 23 ago." at bounding box center [97, 45] width 86 height 17
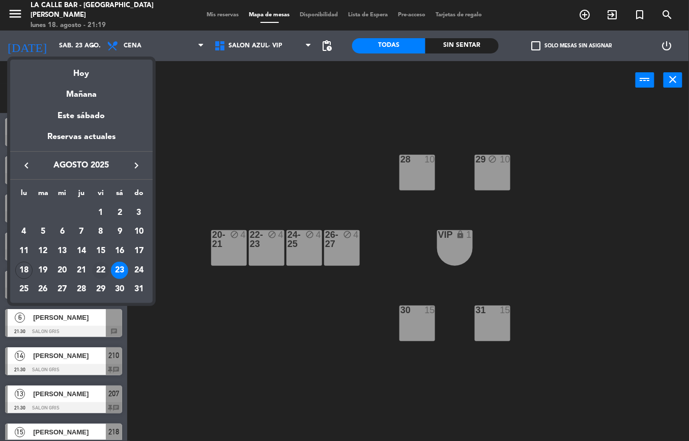
click at [96, 271] on div "22" at bounding box center [100, 270] width 17 height 17
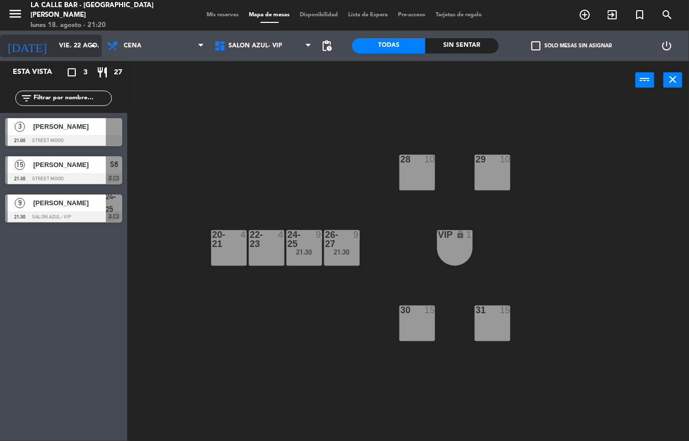
click at [92, 53] on input "vie. 22 ago." at bounding box center [97, 45] width 86 height 17
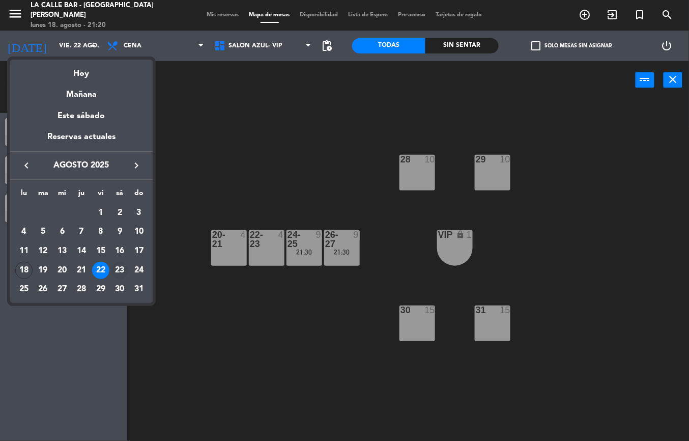
click at [112, 264] on td "23" at bounding box center [119, 270] width 19 height 19
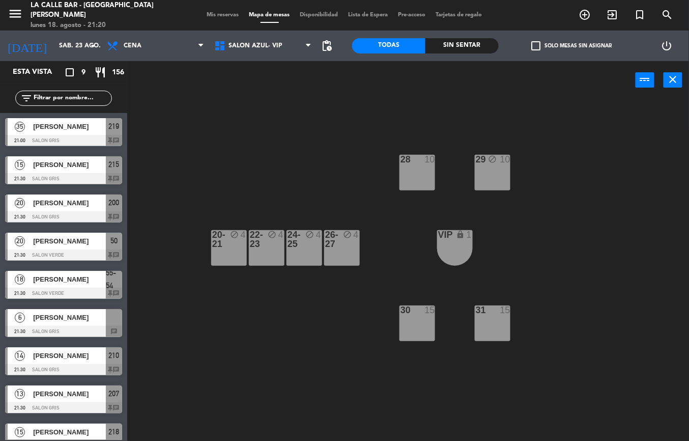
scroll to position [16, 0]
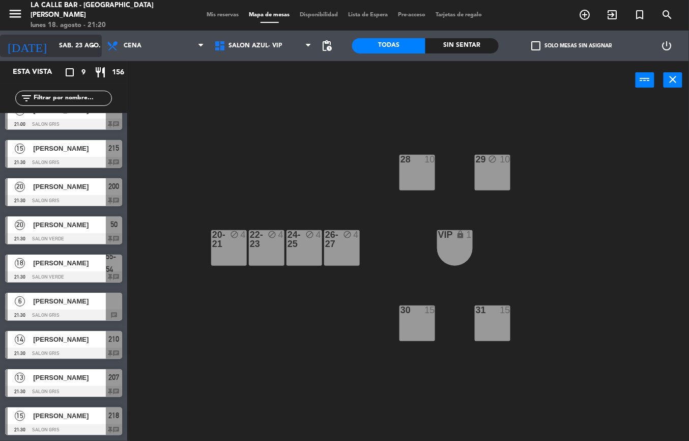
click at [94, 51] on icon "arrow_drop_down" at bounding box center [93, 46] width 12 height 12
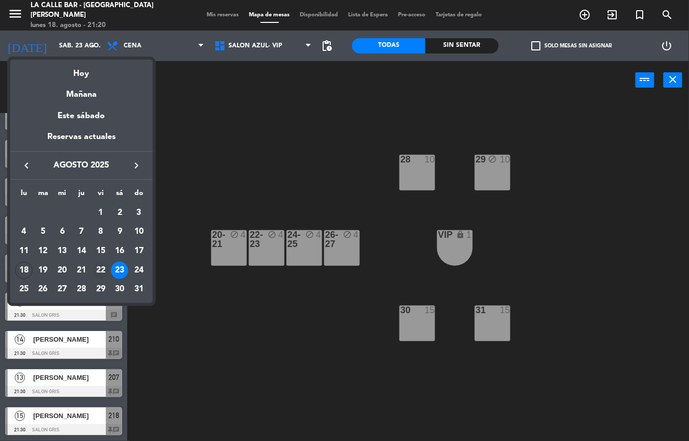
click at [99, 268] on div "22" at bounding box center [100, 270] width 17 height 17
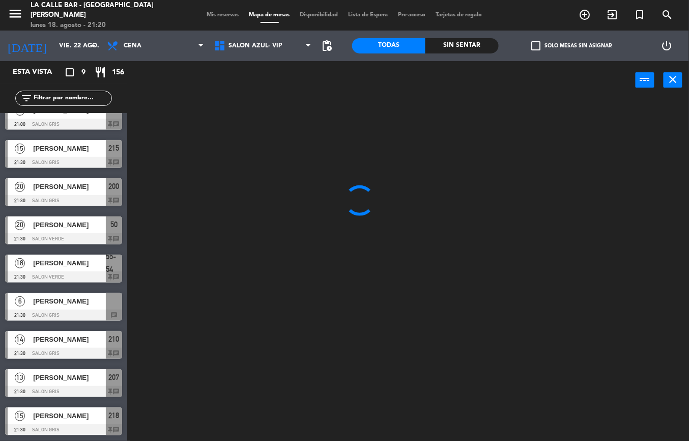
scroll to position [0, 0]
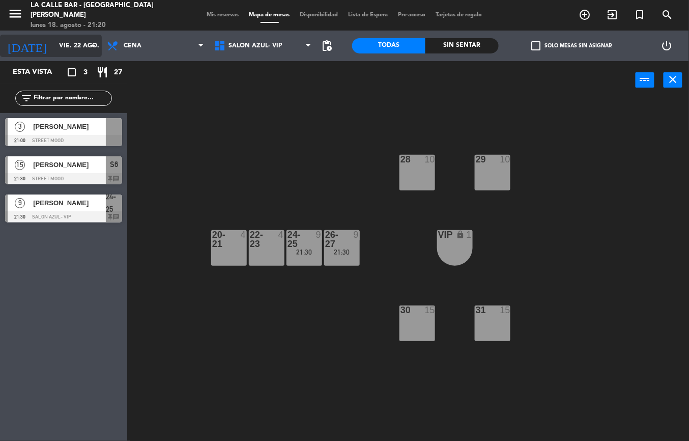
click at [90, 52] on input "vie. 22 ago." at bounding box center [97, 45] width 86 height 17
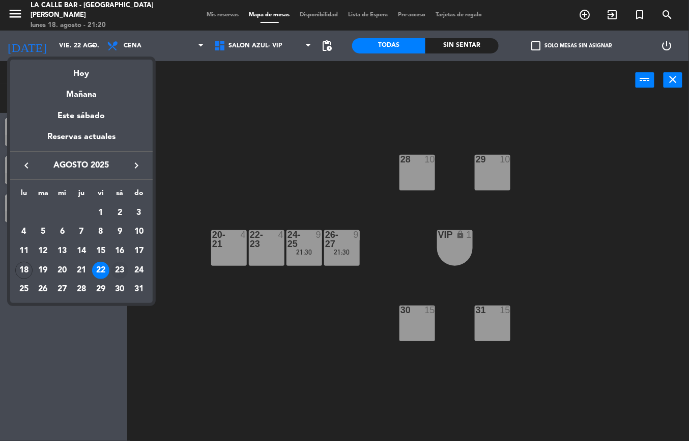
click at [112, 273] on div "23" at bounding box center [119, 270] width 17 height 17
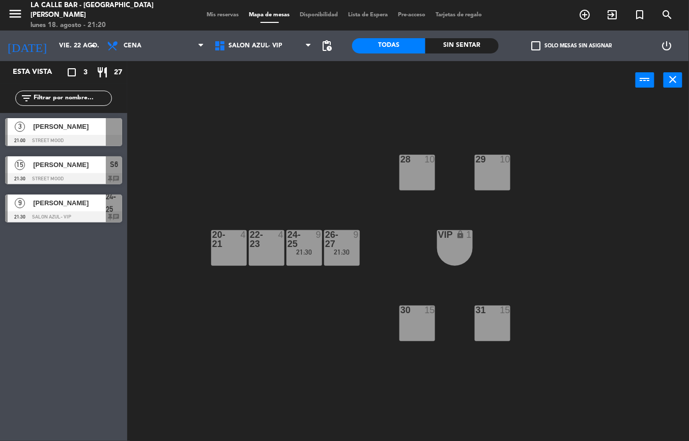
type input "sáb. 23 ago."
